Goal: Transaction & Acquisition: Purchase product/service

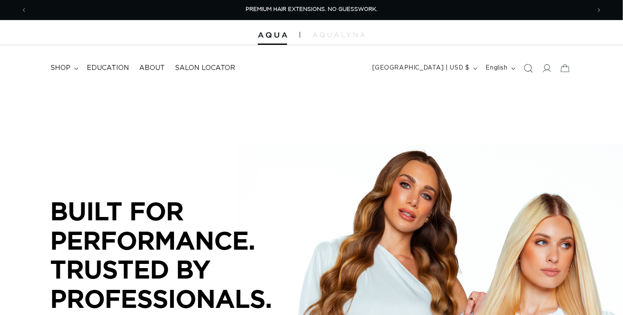
click at [523, 73] on icon "Search" at bounding box center [527, 68] width 9 height 9
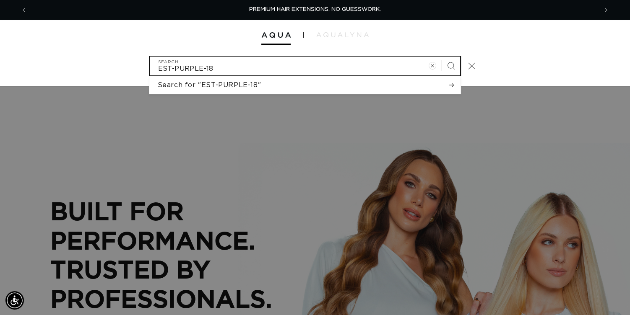
type input "EST-PURPLE-18"
click at [441, 57] on button "Search" at bounding box center [450, 66] width 18 height 18
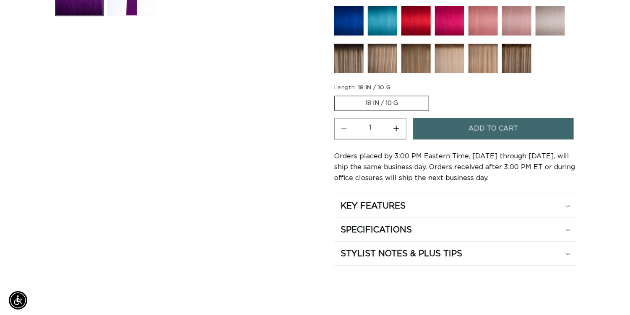
scroll to position [0, 1112]
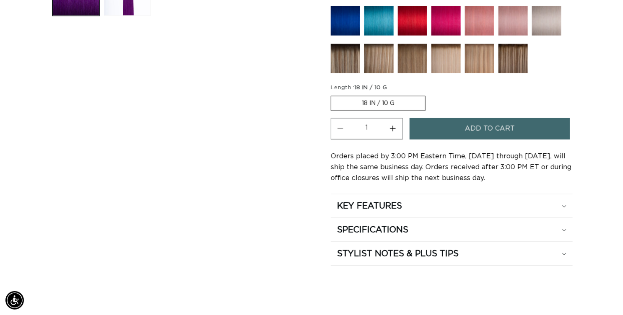
click at [402, 140] on button "Increase quantity for Purple - Tape In" at bounding box center [393, 128] width 19 height 21
type input "2"
click at [477, 140] on button "Add to cart" at bounding box center [489, 128] width 161 height 21
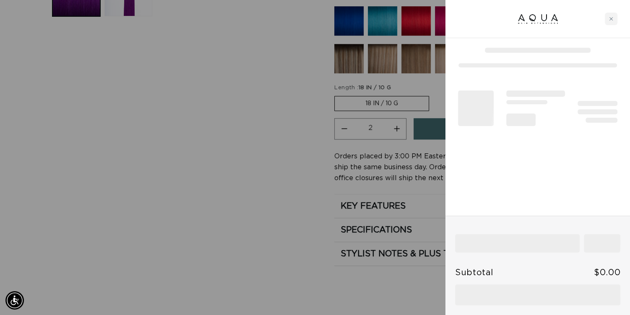
scroll to position [0, 0]
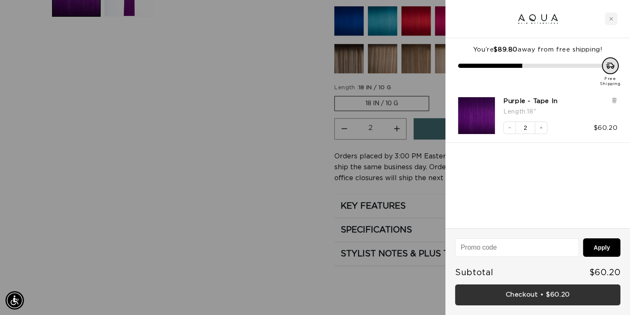
click at [506, 298] on link "Checkout • $60.20" at bounding box center [537, 295] width 165 height 21
